Goal: Navigation & Orientation: Find specific page/section

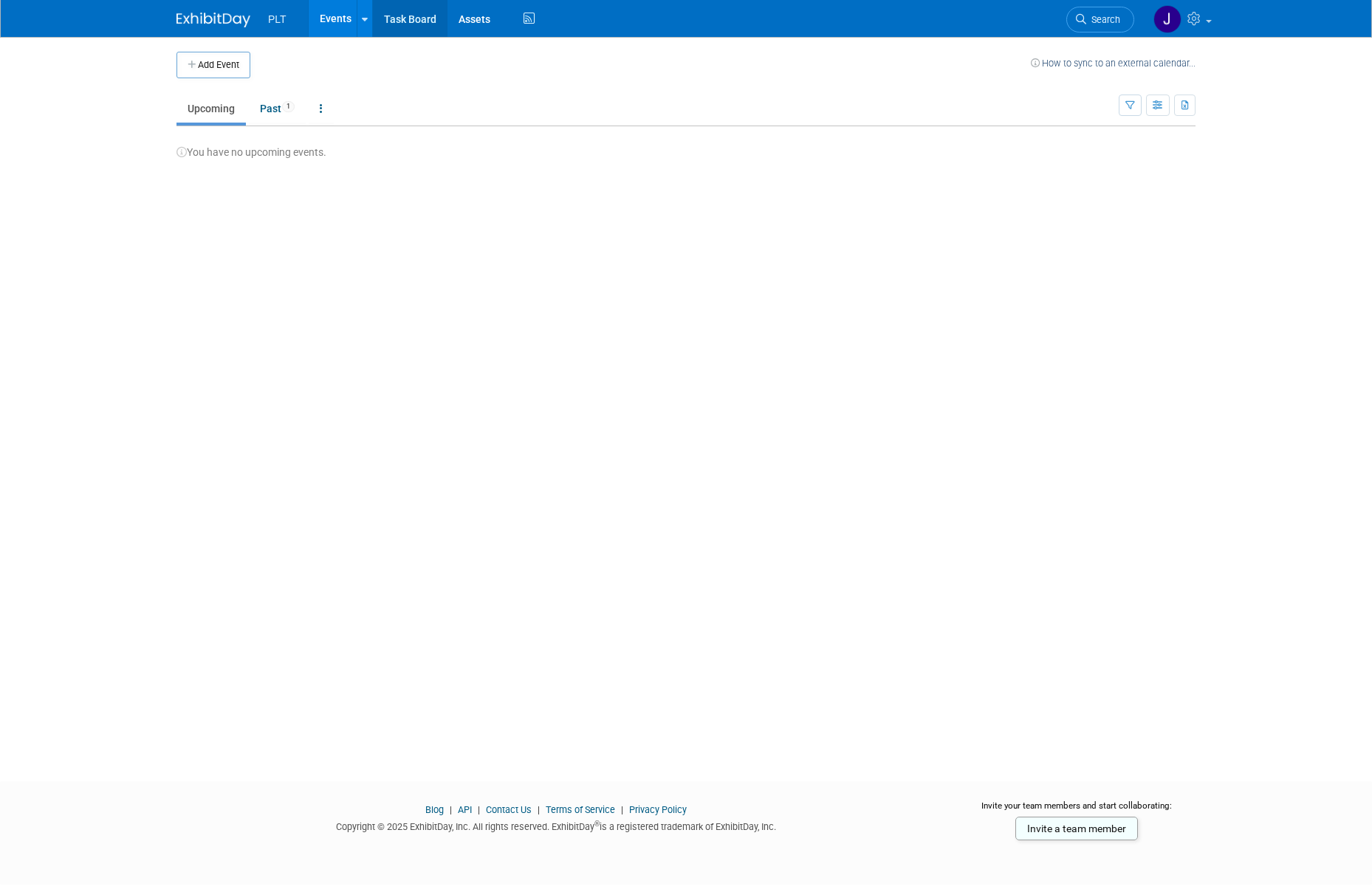
click at [409, 18] on link "Task Board" at bounding box center [409, 18] width 75 height 37
click at [397, 17] on link "Task Board" at bounding box center [409, 18] width 75 height 37
click at [276, 108] on link "Past 1" at bounding box center [277, 108] width 57 height 28
click at [1020, 173] on span "Committed" at bounding box center [1026, 173] width 57 height 11
click at [834, 184] on span "[DATE] (Sat)" at bounding box center [814, 188] width 41 height 11
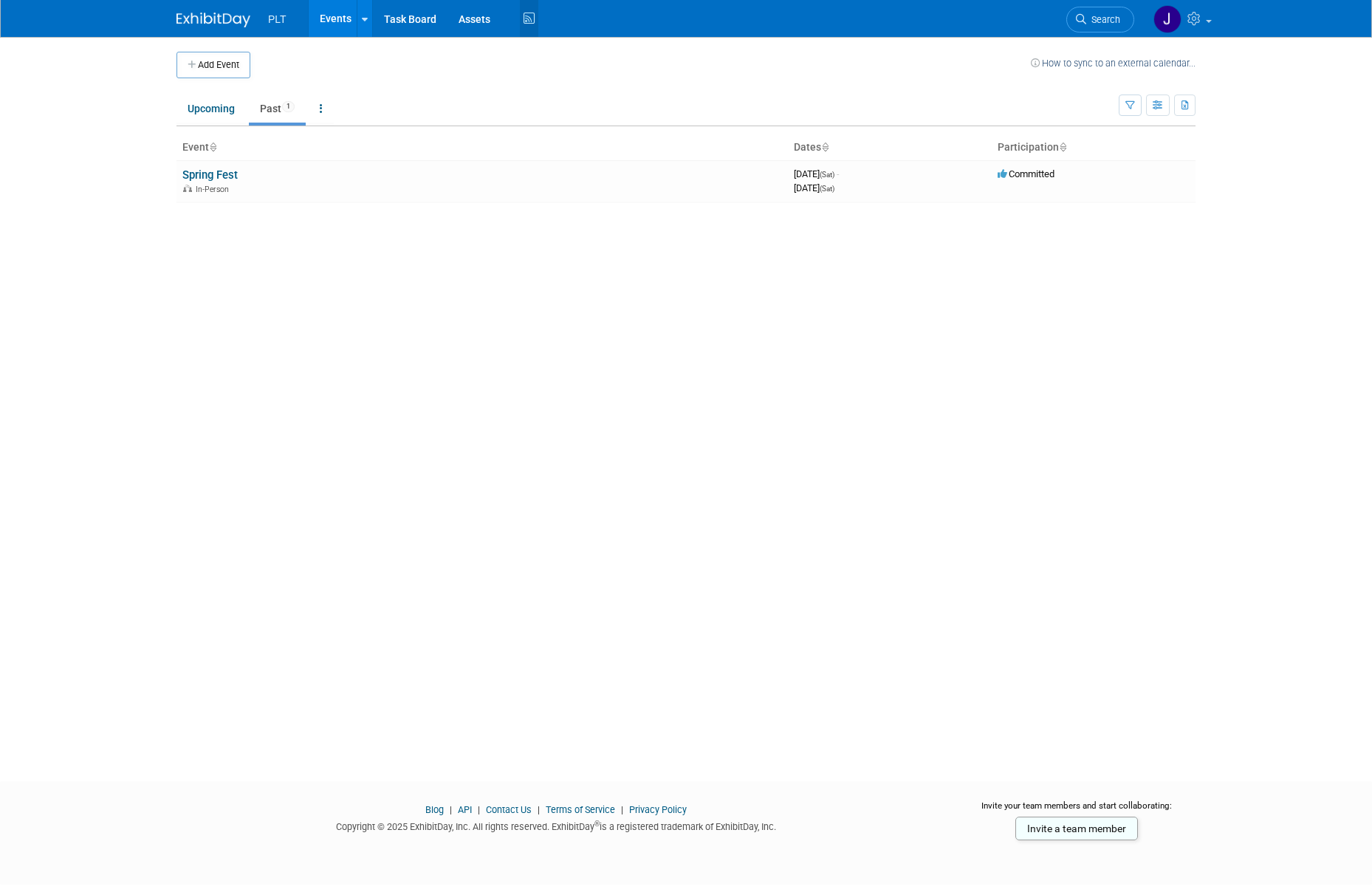
click at [520, 16] on icon at bounding box center [528, 18] width 18 height 23
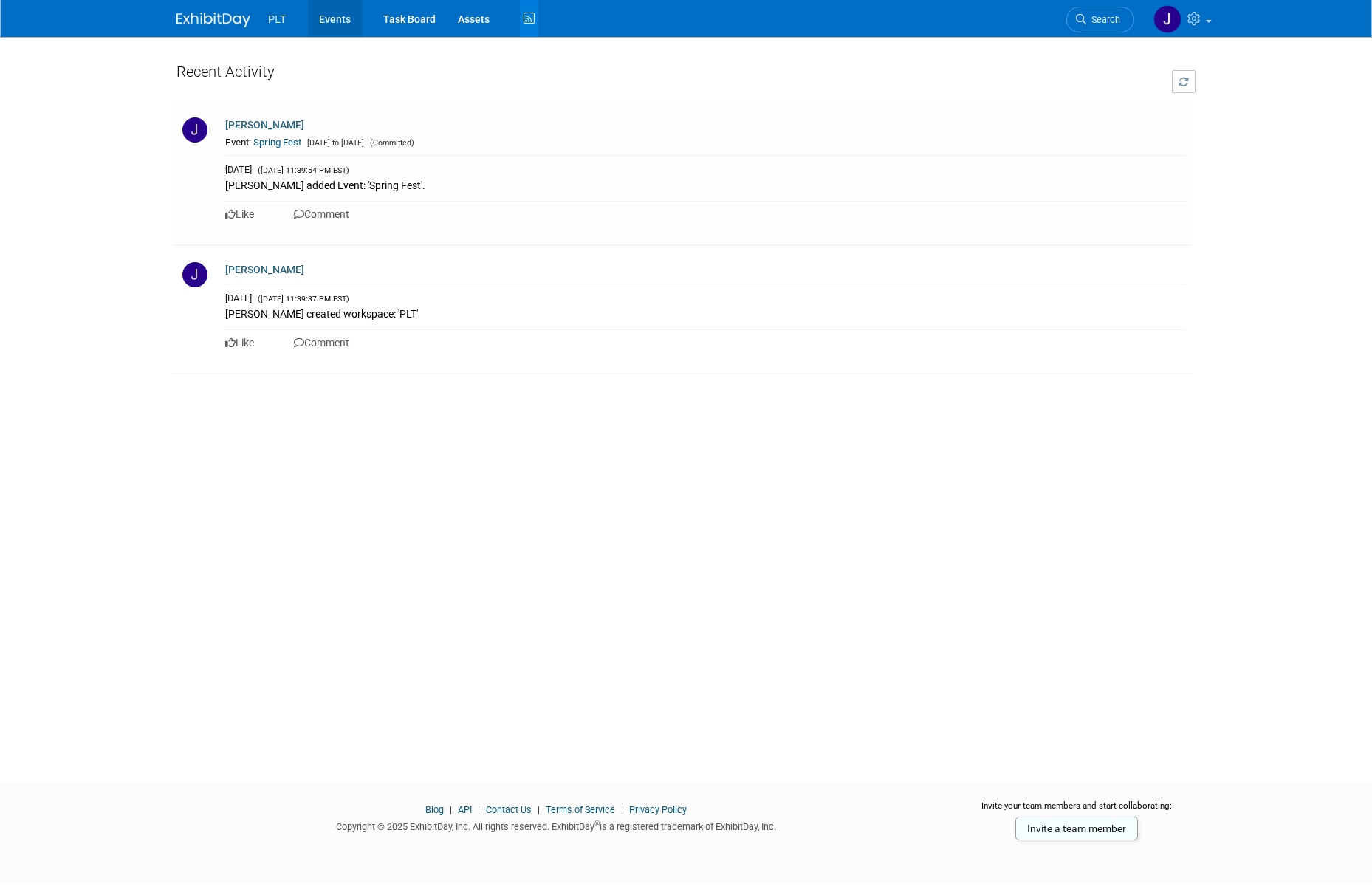
click at [331, 20] on link "Events" at bounding box center [335, 18] width 54 height 37
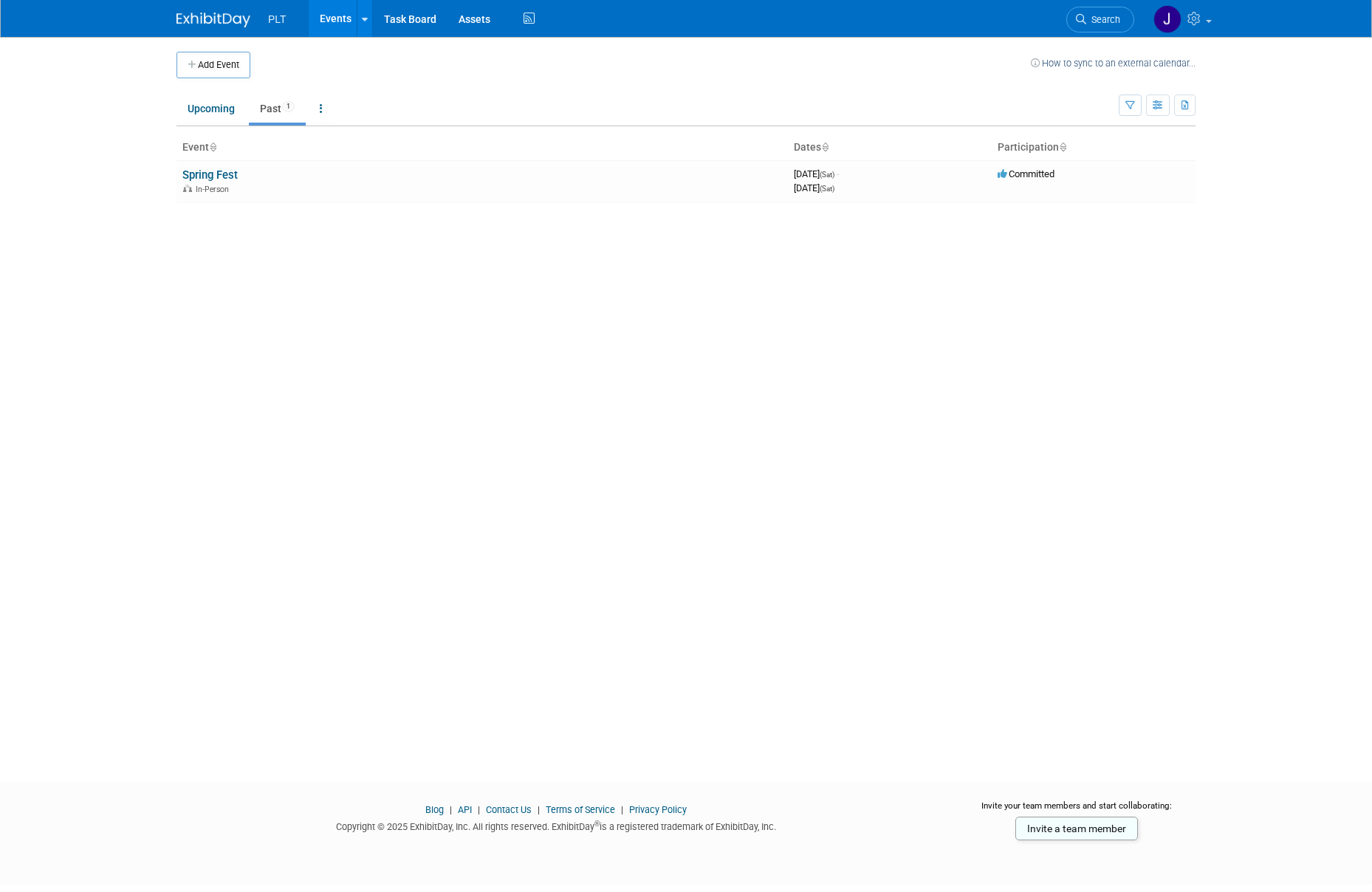
click at [277, 24] on span "PLT" at bounding box center [277, 18] width 18 height 11
click at [1172, 20] on img at bounding box center [1168, 19] width 28 height 28
